Goal: Navigation & Orientation: Understand site structure

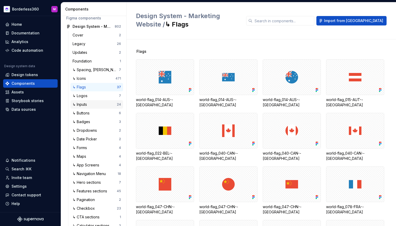
scroll to position [28, 0]
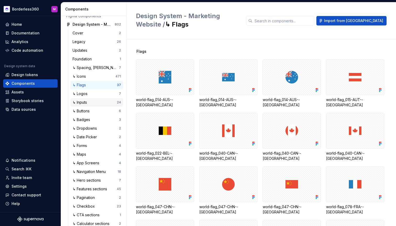
click at [92, 103] on div "↳ Inputs" at bounding box center [95, 102] width 44 height 5
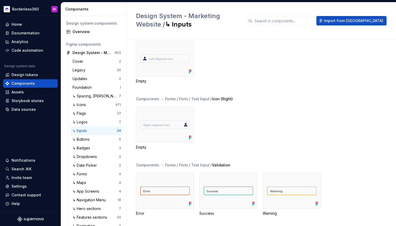
scroll to position [342, 0]
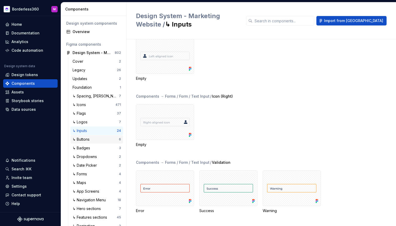
click at [96, 140] on div "↳ Buttons" at bounding box center [96, 139] width 46 height 5
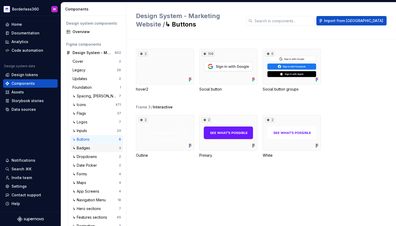
click at [96, 148] on div "↳ Badges" at bounding box center [96, 147] width 46 height 5
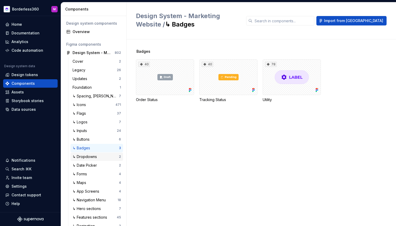
click at [95, 156] on div "↳ Dropdowns" at bounding box center [86, 156] width 26 height 5
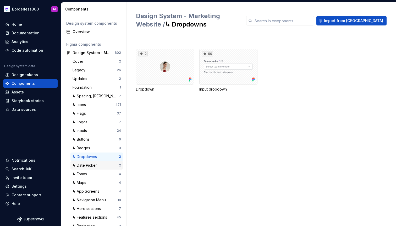
click at [96, 166] on div "↳ Date Picker" at bounding box center [86, 164] width 26 height 5
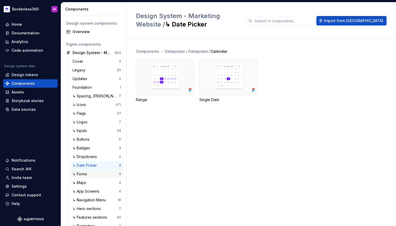
click at [96, 174] on div "↳ Forms" at bounding box center [96, 173] width 46 height 5
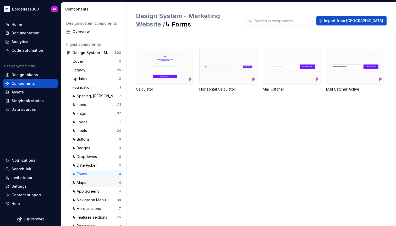
click at [94, 183] on div "↳ Maps" at bounding box center [96, 182] width 46 height 5
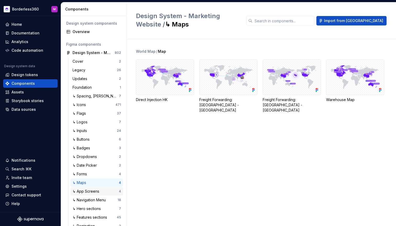
click at [94, 193] on div "↳ App Screens" at bounding box center [87, 190] width 29 height 5
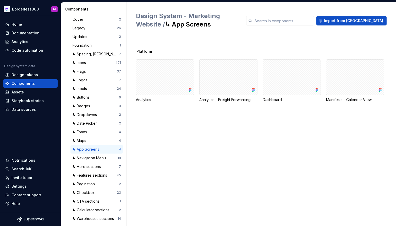
scroll to position [57, 0]
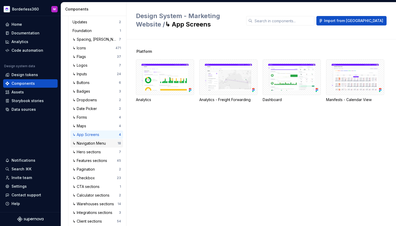
click at [97, 144] on div "↳ Navigation Menu" at bounding box center [90, 142] width 35 height 5
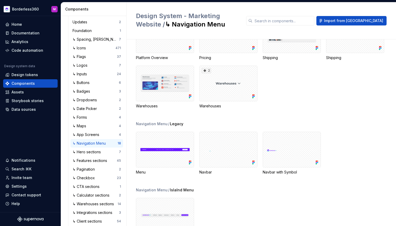
scroll to position [166, 0]
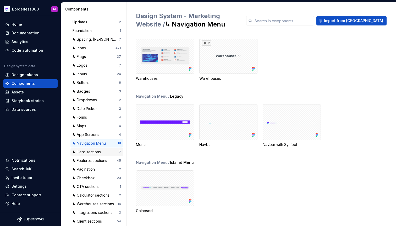
click at [99, 151] on div "↳ Hero sections" at bounding box center [88, 151] width 30 height 5
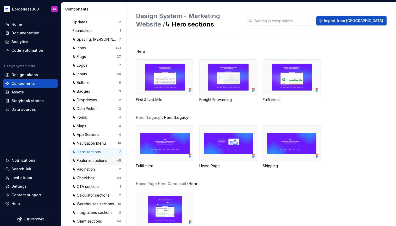
click at [95, 163] on div "↳ Features sections 45" at bounding box center [96, 160] width 53 height 8
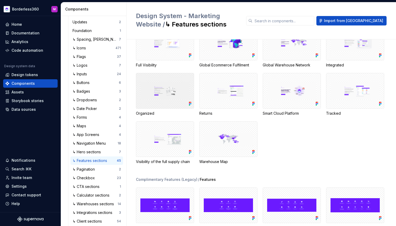
scroll to position [490, 0]
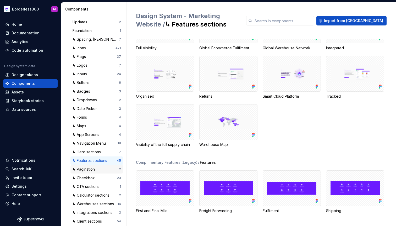
click at [90, 168] on div "↳ Pagination" at bounding box center [85, 168] width 24 height 5
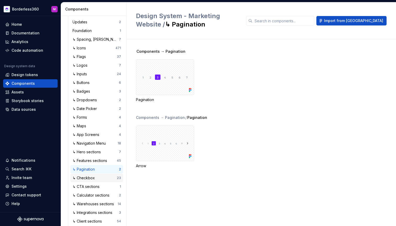
click at [91, 176] on div "↳ Checkbox" at bounding box center [85, 177] width 24 height 5
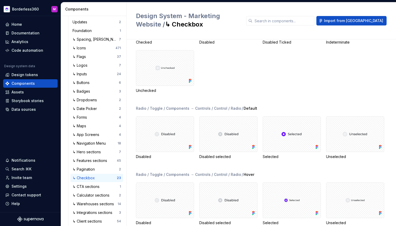
scroll to position [288, 0]
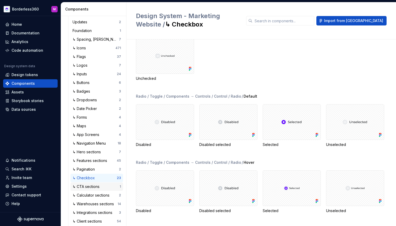
click at [99, 186] on div "↳ CTA sections" at bounding box center [87, 186] width 29 height 5
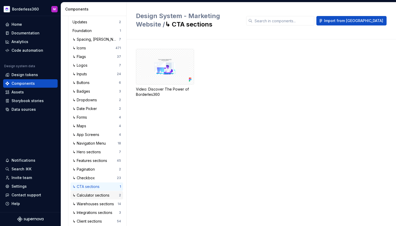
click at [96, 195] on div "↳ Calculator sections" at bounding box center [92, 194] width 39 height 5
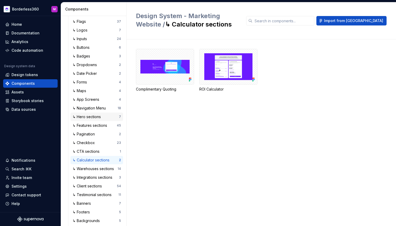
scroll to position [105, 0]
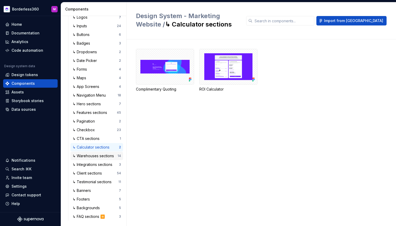
click at [89, 157] on div "↳ Warehouses sections" at bounding box center [94, 155] width 43 height 5
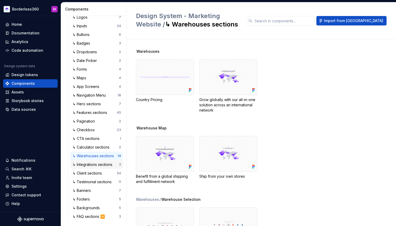
click at [91, 166] on div "↳ Integrations sections" at bounding box center [94, 164] width 42 height 5
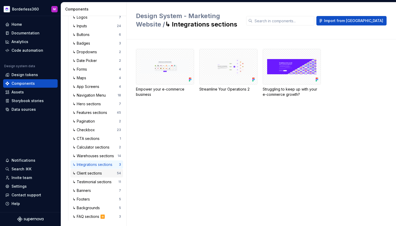
click at [91, 176] on div "↳ Client sections 54" at bounding box center [96, 173] width 53 height 8
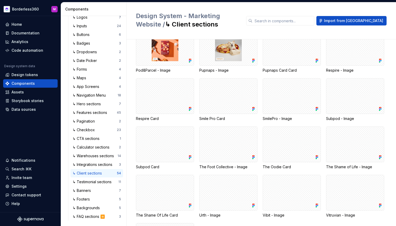
scroll to position [415, 0]
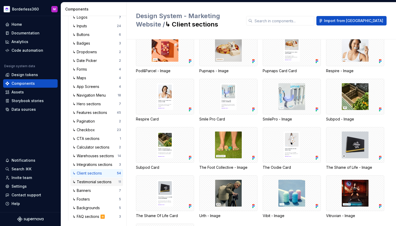
click at [97, 183] on div "↳ Testimonial sections" at bounding box center [93, 181] width 41 height 5
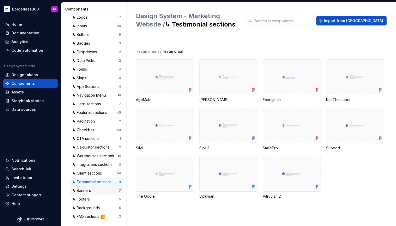
click at [96, 192] on div "↳ Banners" at bounding box center [96, 190] width 46 height 5
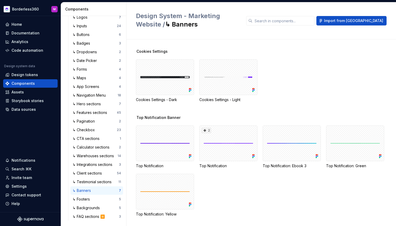
scroll to position [3, 0]
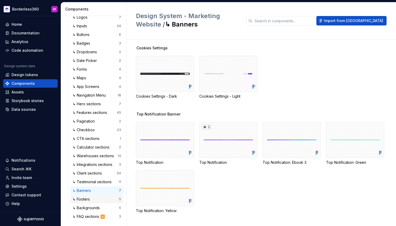
click at [95, 198] on div "↳ Footers" at bounding box center [96, 198] width 46 height 5
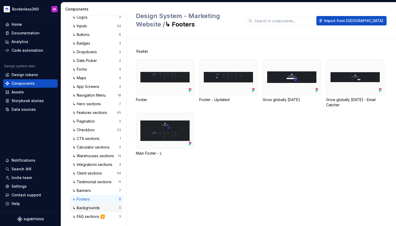
click at [96, 206] on div "↳ Backgrounds" at bounding box center [87, 207] width 29 height 5
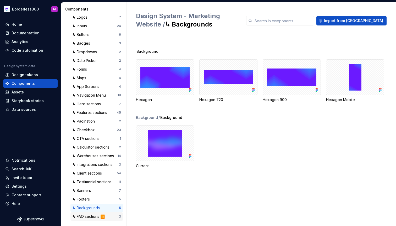
click at [92, 214] on div "↳ FAQ sections ⏸️" at bounding box center [90, 216] width 34 height 5
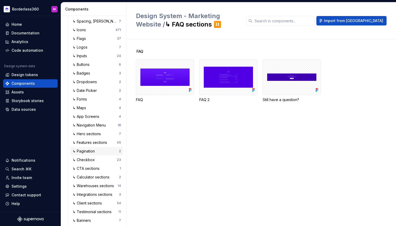
scroll to position [72, 0]
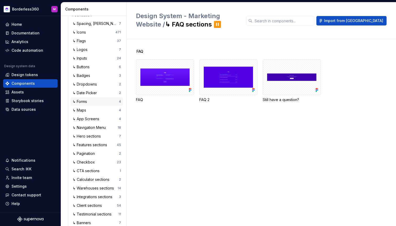
click at [86, 100] on div "↳ Forms" at bounding box center [81, 101] width 17 height 5
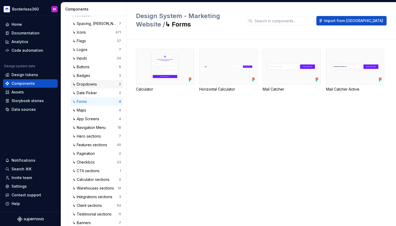
click at [91, 84] on div "↳ Dropdowns" at bounding box center [86, 83] width 26 height 5
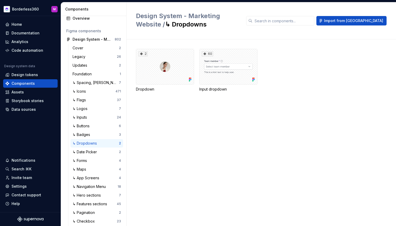
scroll to position [2, 0]
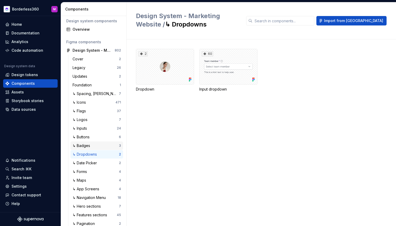
click at [88, 146] on div "↳ Badges" at bounding box center [83, 145] width 20 height 5
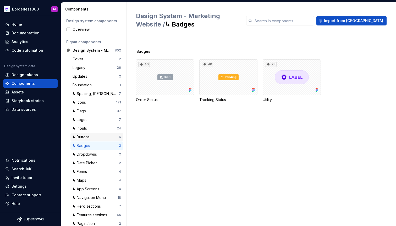
click at [90, 138] on div "↳ Buttons" at bounding box center [82, 136] width 19 height 5
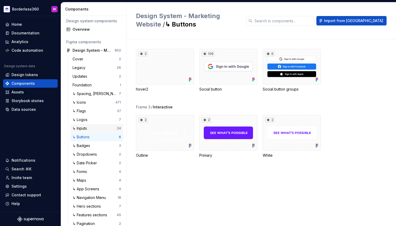
click at [92, 128] on div "↳ Inputs" at bounding box center [95, 128] width 44 height 5
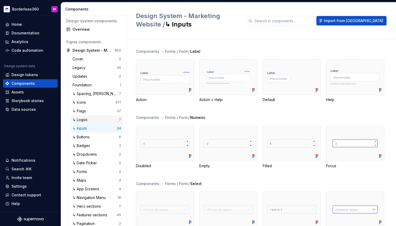
click at [89, 117] on div "↳ Logos" at bounding box center [81, 119] width 17 height 5
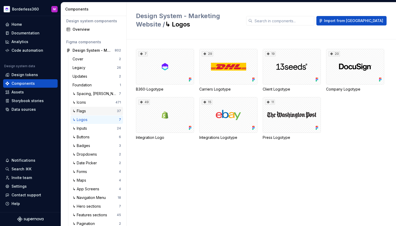
click at [89, 113] on div "↳ Flags" at bounding box center [95, 110] width 44 height 5
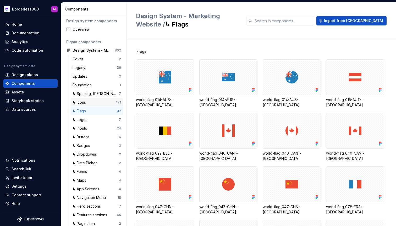
click at [88, 104] on div "↳ Icons" at bounding box center [80, 102] width 15 height 5
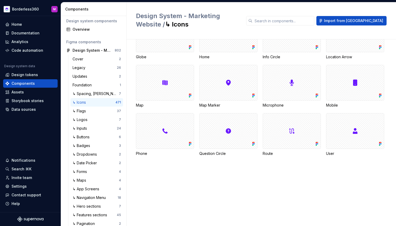
scroll to position [1024, 0]
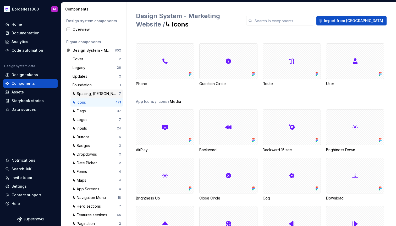
click at [90, 95] on div "↳ Spacing, [PERSON_NAME] and Grids" at bounding box center [96, 93] width 46 height 5
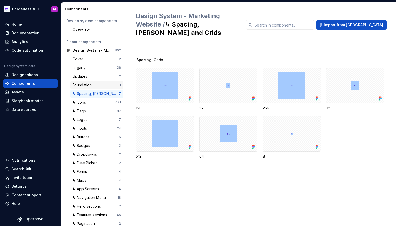
click at [87, 83] on div "Foundation" at bounding box center [83, 84] width 21 height 5
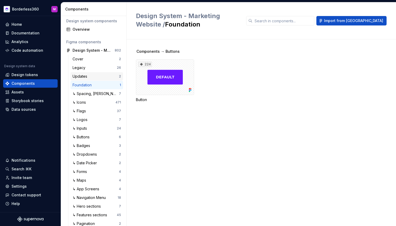
click at [90, 75] on div "Updates" at bounding box center [96, 76] width 46 height 5
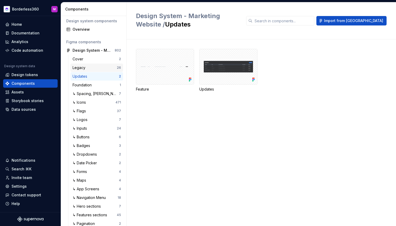
click at [90, 67] on div "Legacy" at bounding box center [95, 67] width 44 height 5
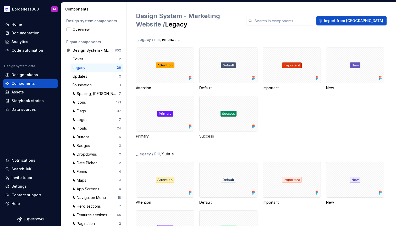
scroll to position [355, 0]
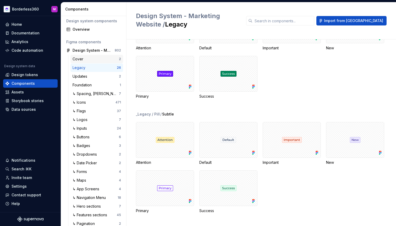
click at [90, 61] on div "Cover" at bounding box center [96, 58] width 46 height 5
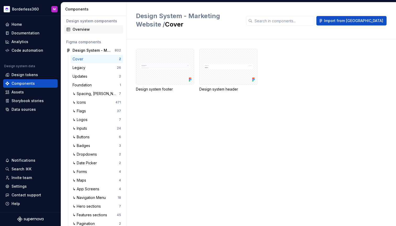
click at [94, 30] on div "Overview" at bounding box center [97, 29] width 48 height 5
